Goal: Task Accomplishment & Management: Use online tool/utility

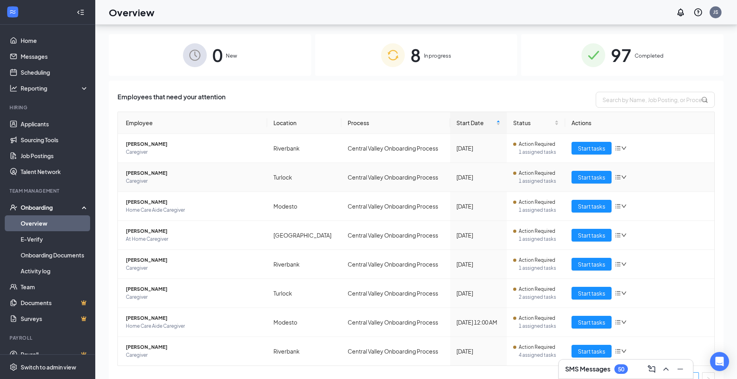
scroll to position [36, 0]
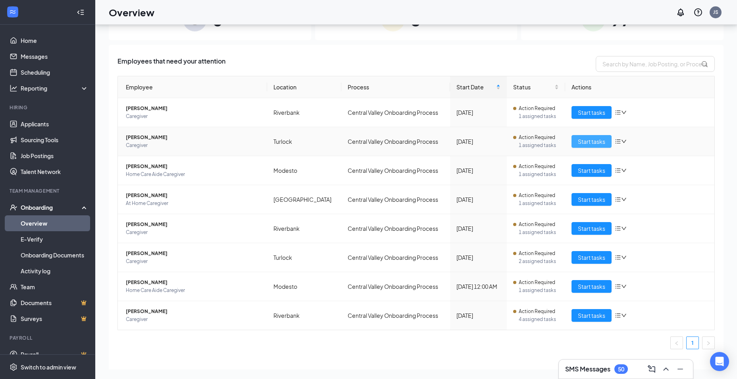
click at [581, 143] on span "Start tasks" at bounding box center [591, 141] width 27 height 9
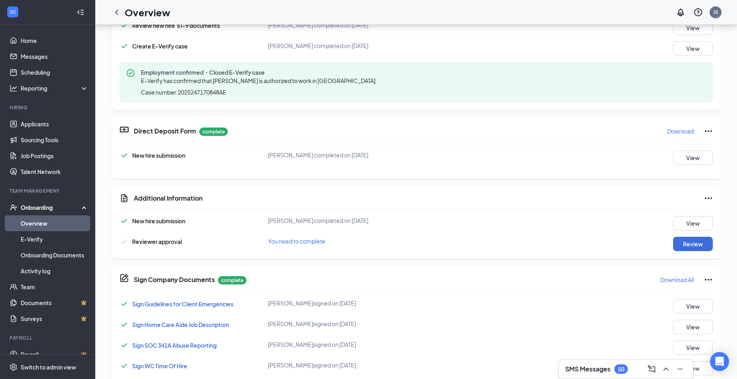
scroll to position [318, 0]
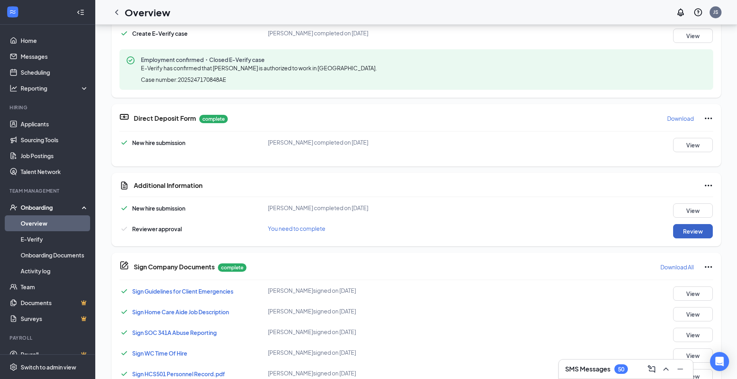
click at [686, 229] on button "Review" at bounding box center [693, 231] width 40 height 14
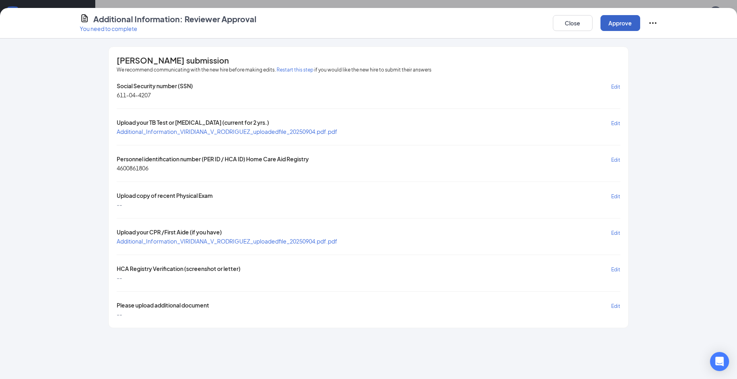
click at [615, 22] on button "Approve" at bounding box center [621, 23] width 40 height 16
